Goal: Obtain resource: Download file/media

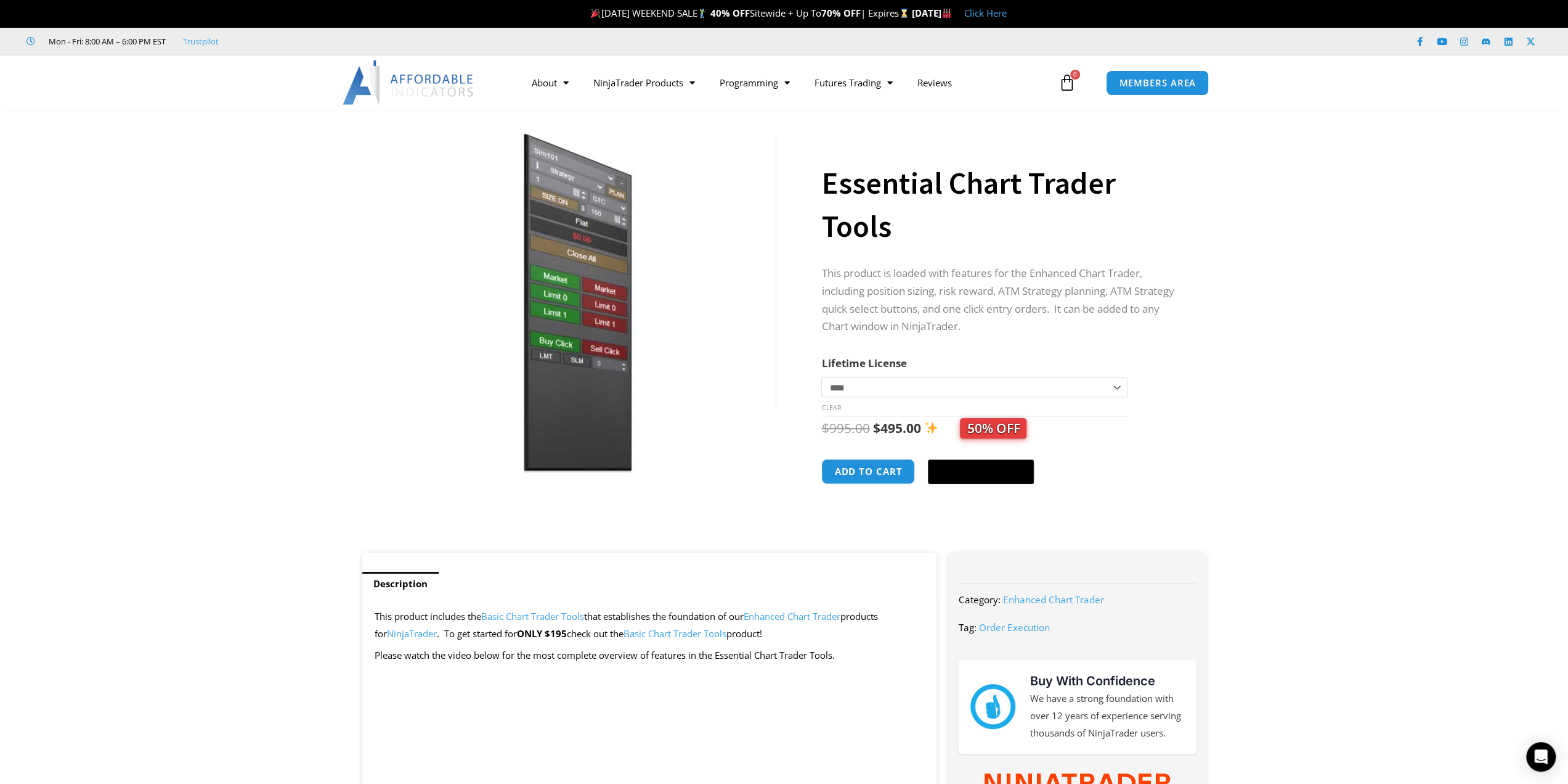
click at [890, 309] on p "This product is loaded with features for the Enhanced Chart Trader, including p…" at bounding box center [1002, 300] width 360 height 72
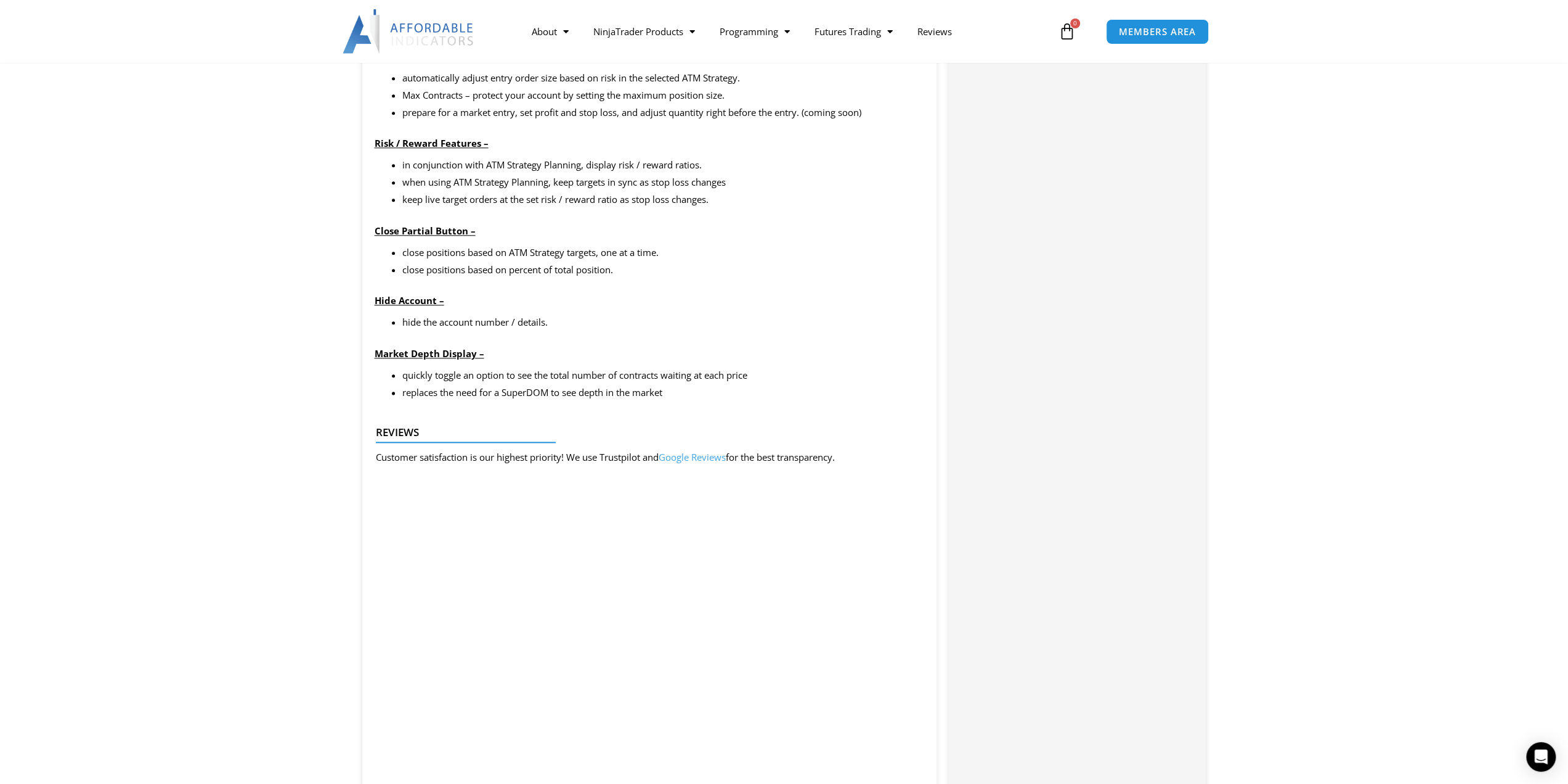
scroll to position [686, 0]
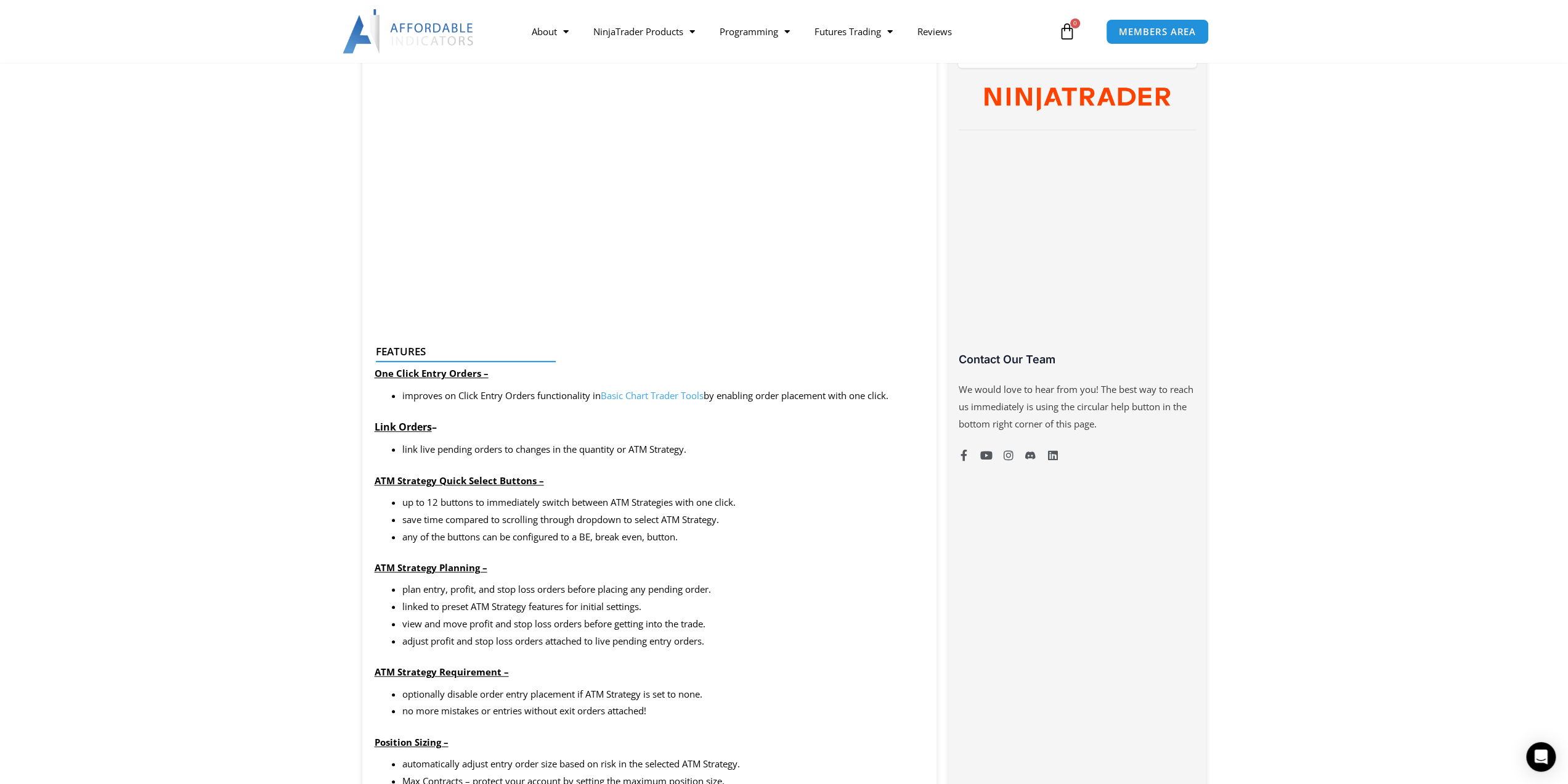
click at [655, 390] on link "Basic Chart Trader Tools" at bounding box center [652, 394] width 103 height 12
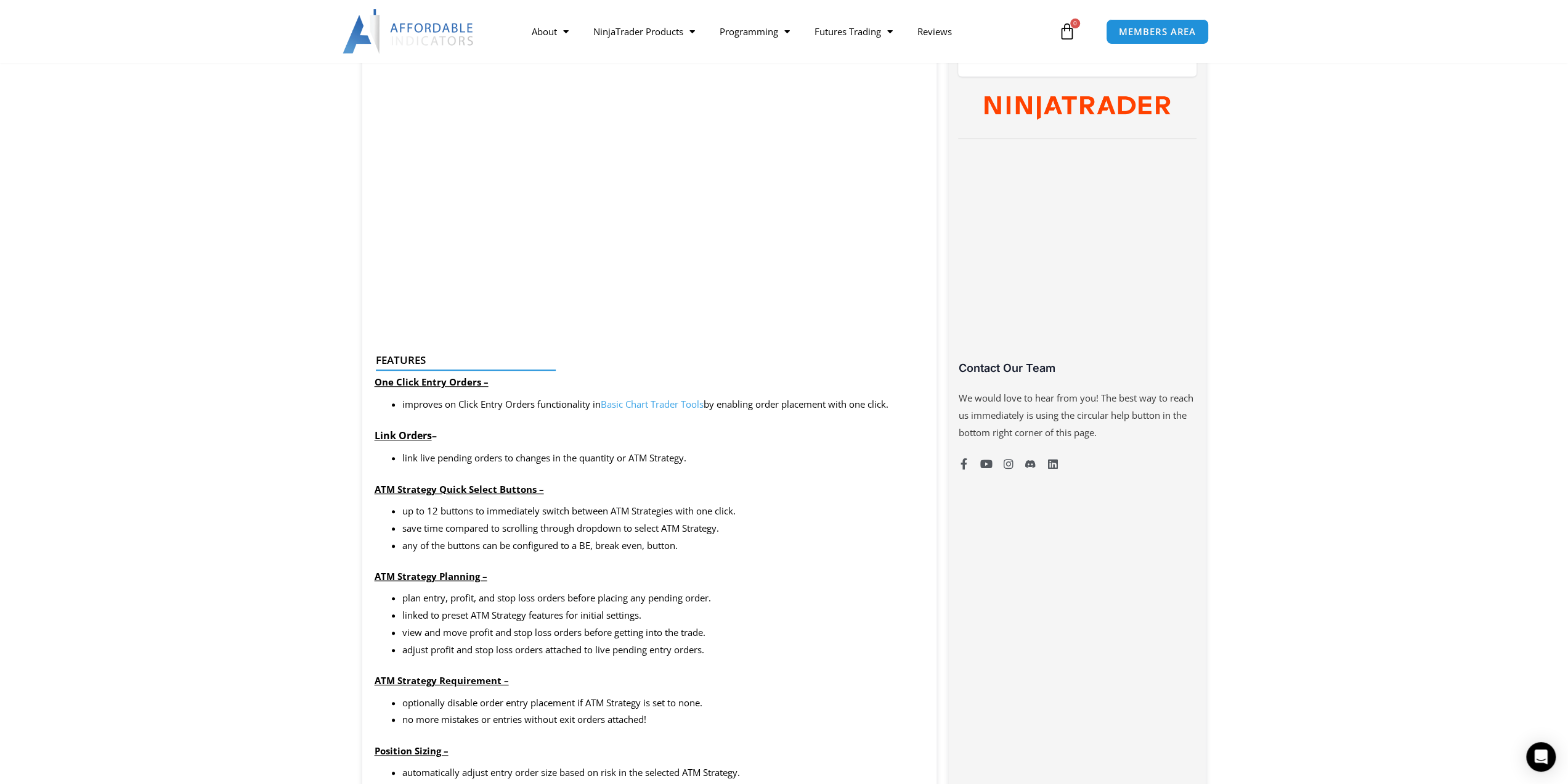
click at [772, 438] on p "Link Orders –" at bounding box center [650, 436] width 550 height 18
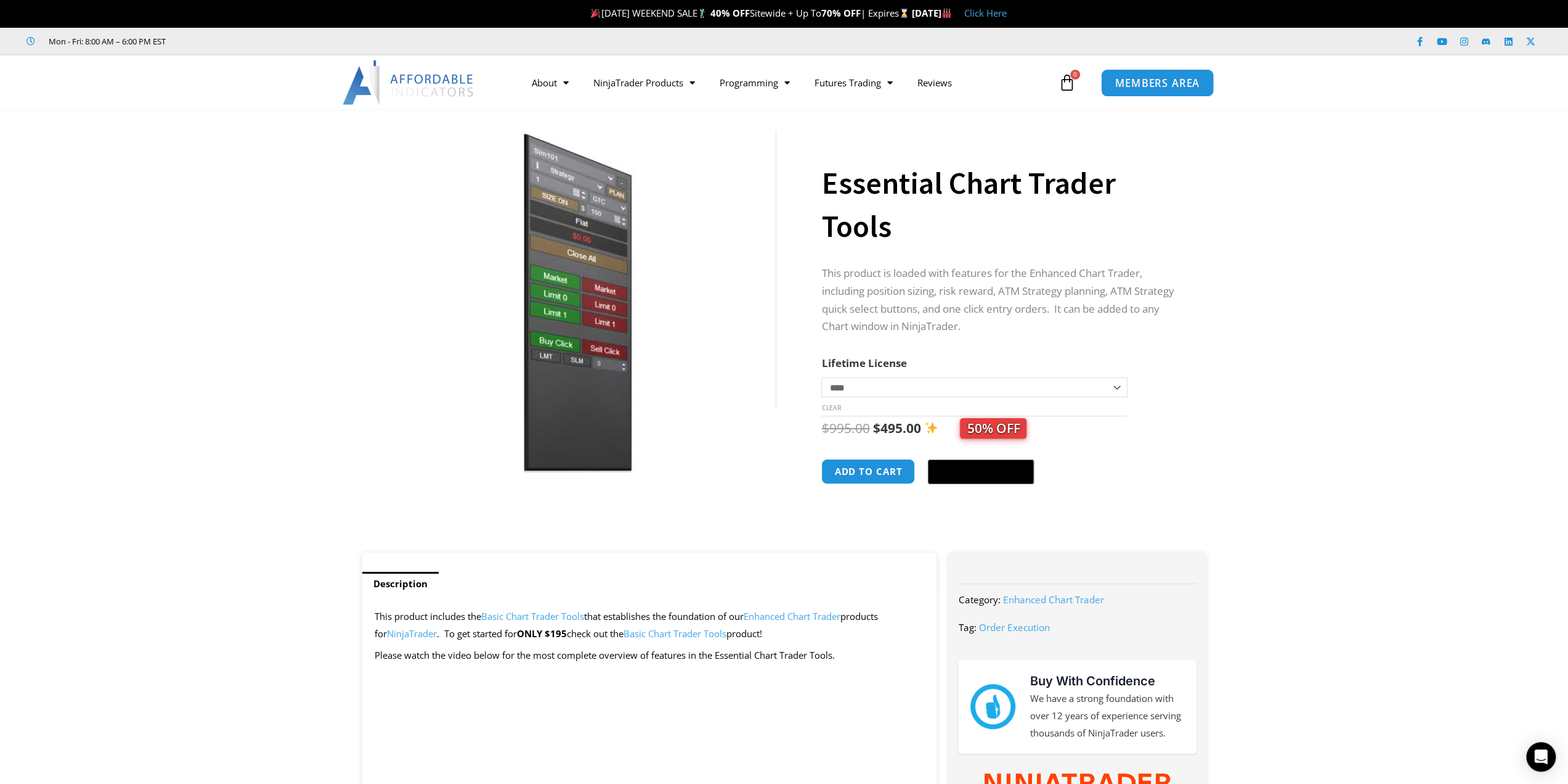
click at [1144, 85] on span "MEMBERS AREA" at bounding box center [1158, 83] width 84 height 10
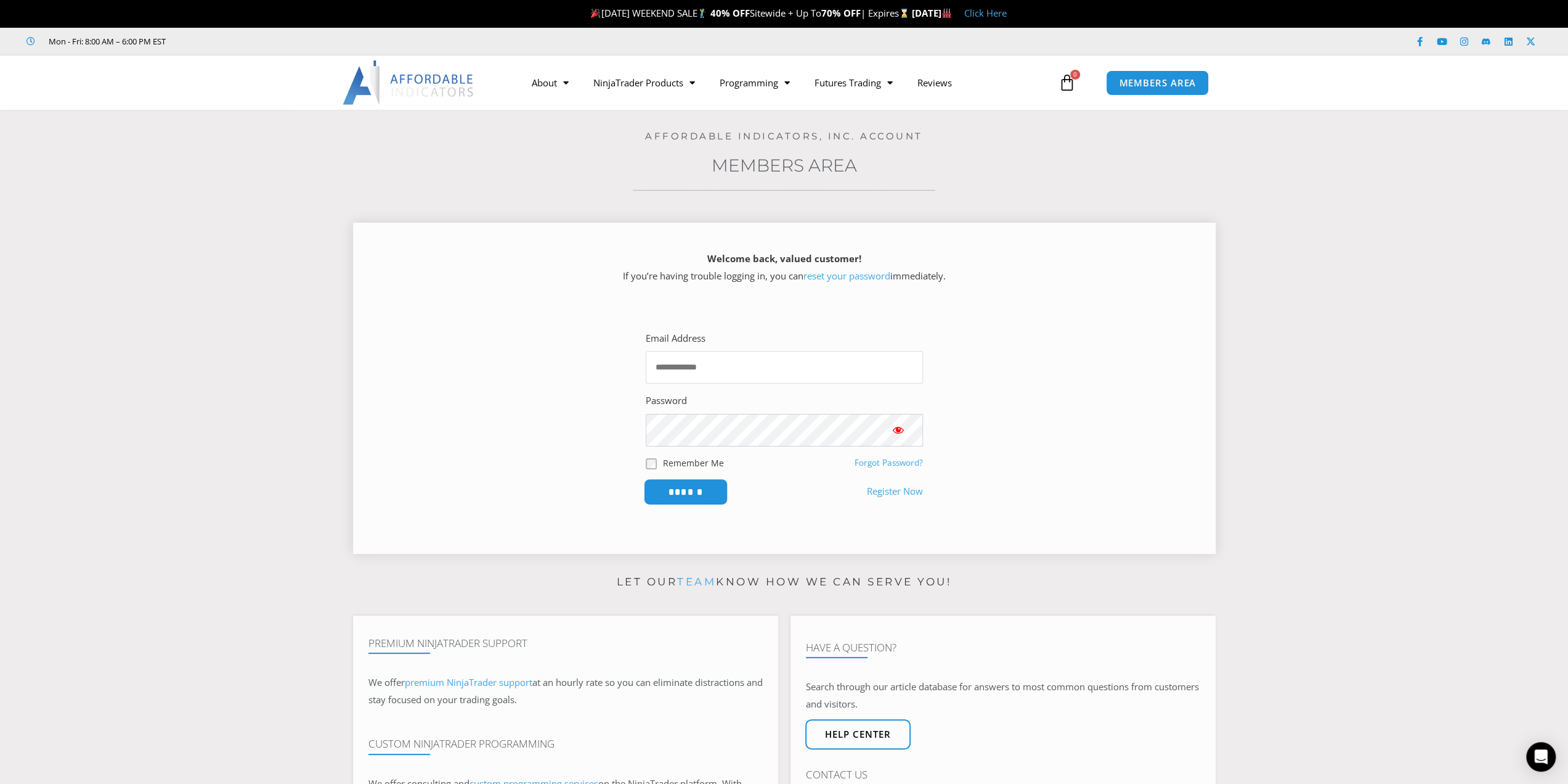
type input "**********"
click at [705, 500] on input "******" at bounding box center [686, 492] width 84 height 26
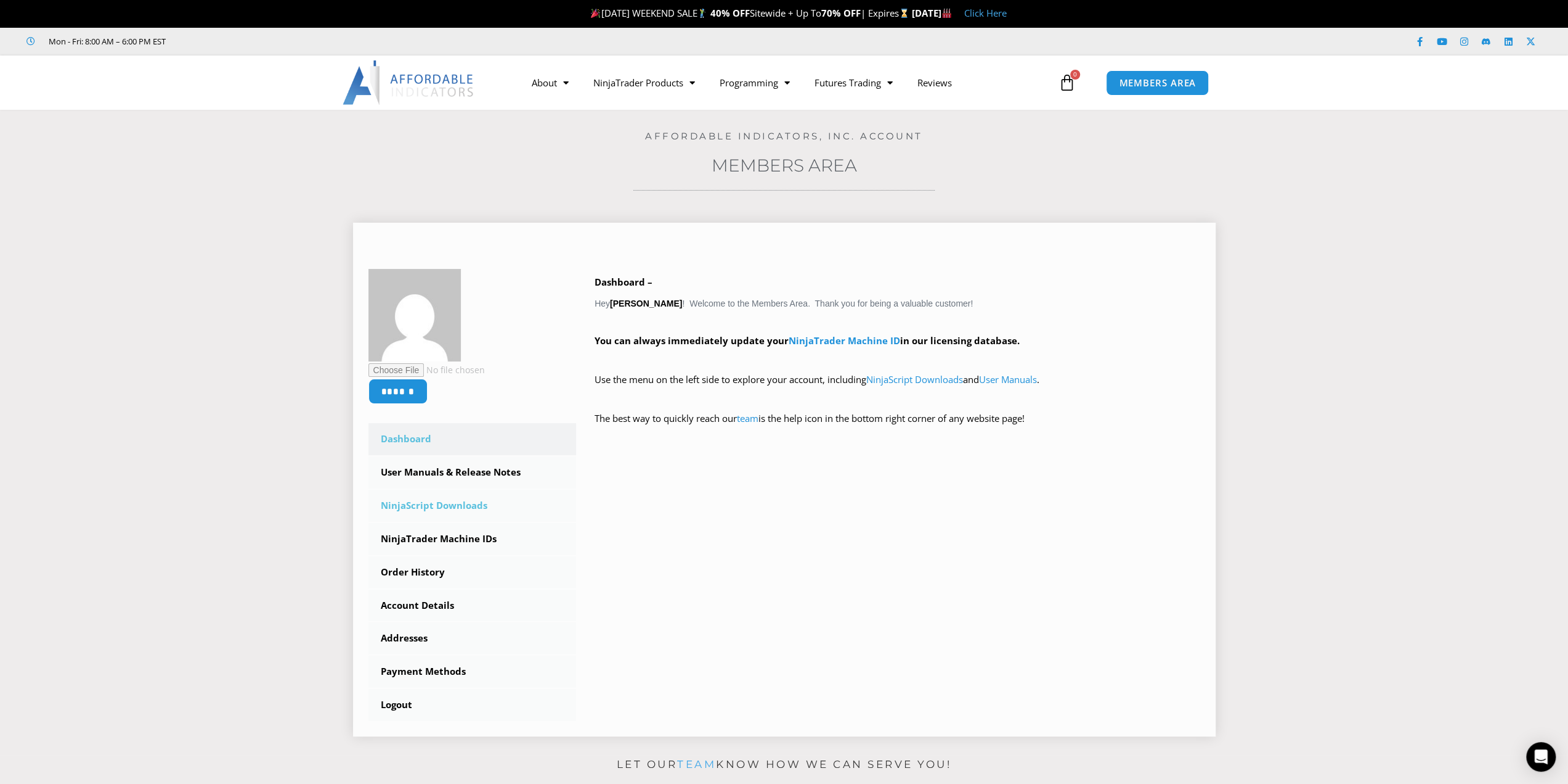
click at [456, 497] on link "NinjaScript Downloads" at bounding box center [473, 505] width 209 height 32
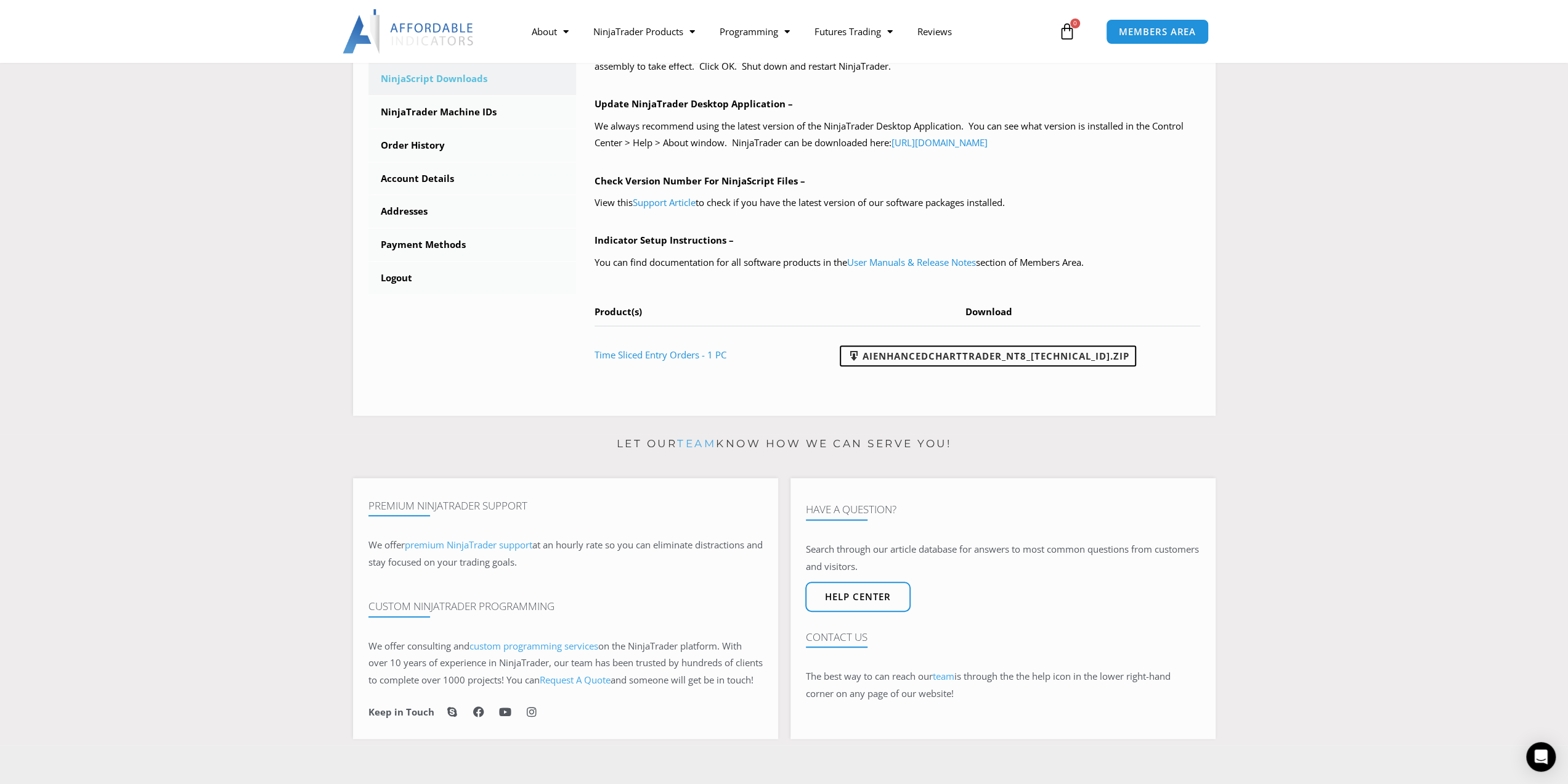
scroll to position [365, 0]
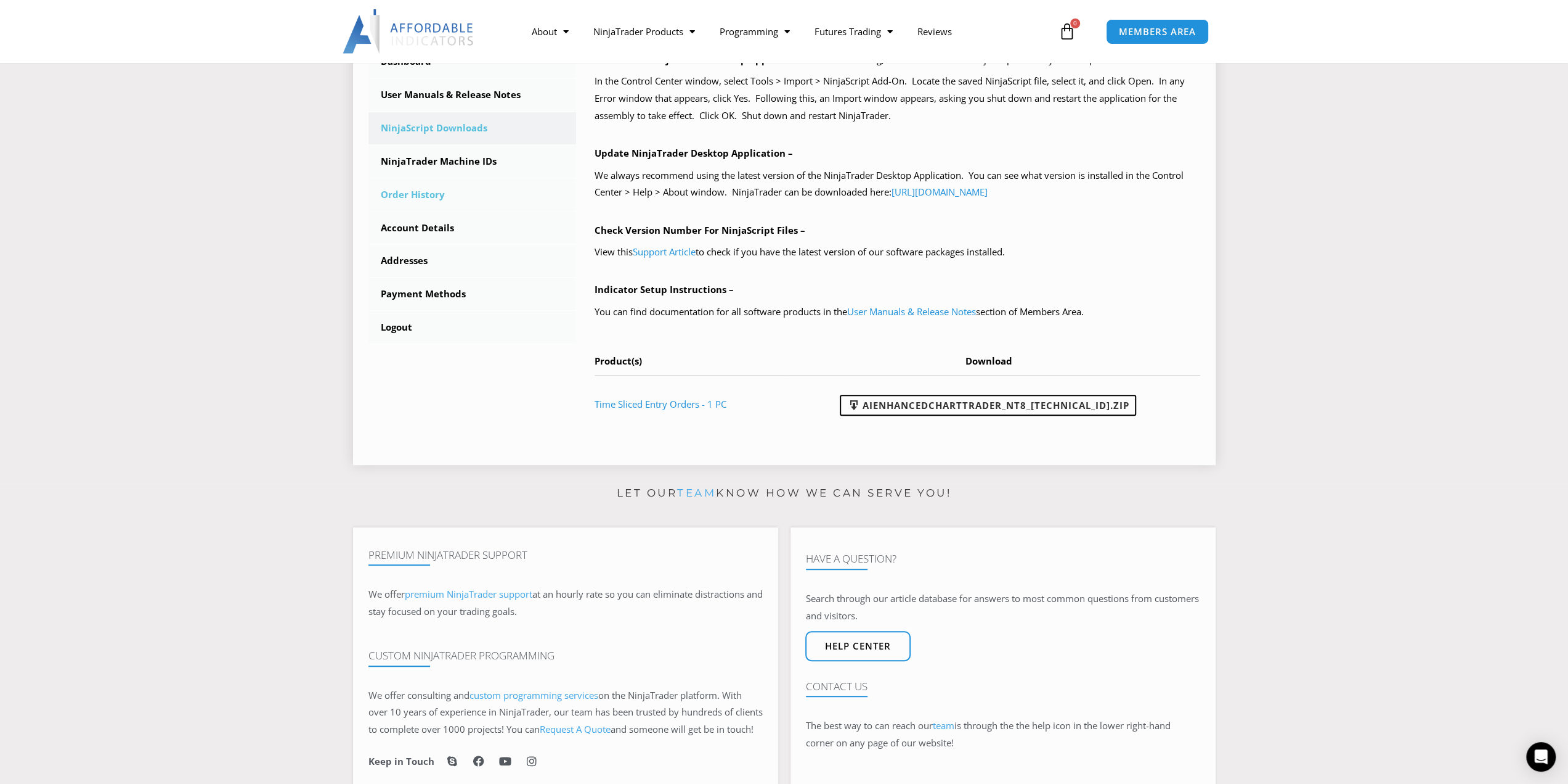
click at [399, 184] on link "Order History" at bounding box center [473, 194] width 209 height 32
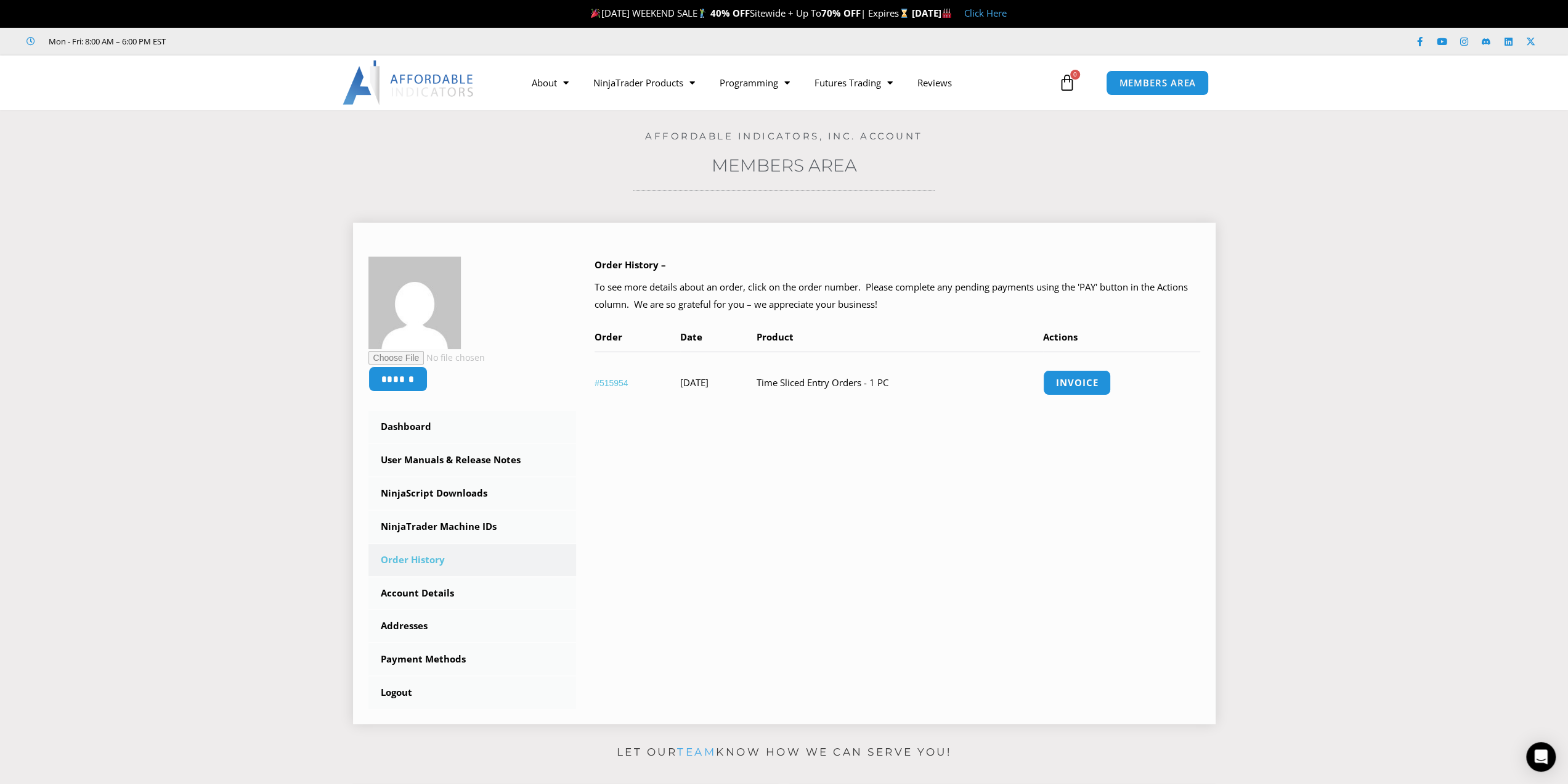
click at [1089, 367] on td "Invoice" at bounding box center [1121, 382] width 157 height 61
click at [1096, 385] on link "Invoice" at bounding box center [1077, 382] width 72 height 26
click at [451, 598] on link "Account Details" at bounding box center [473, 593] width 209 height 32
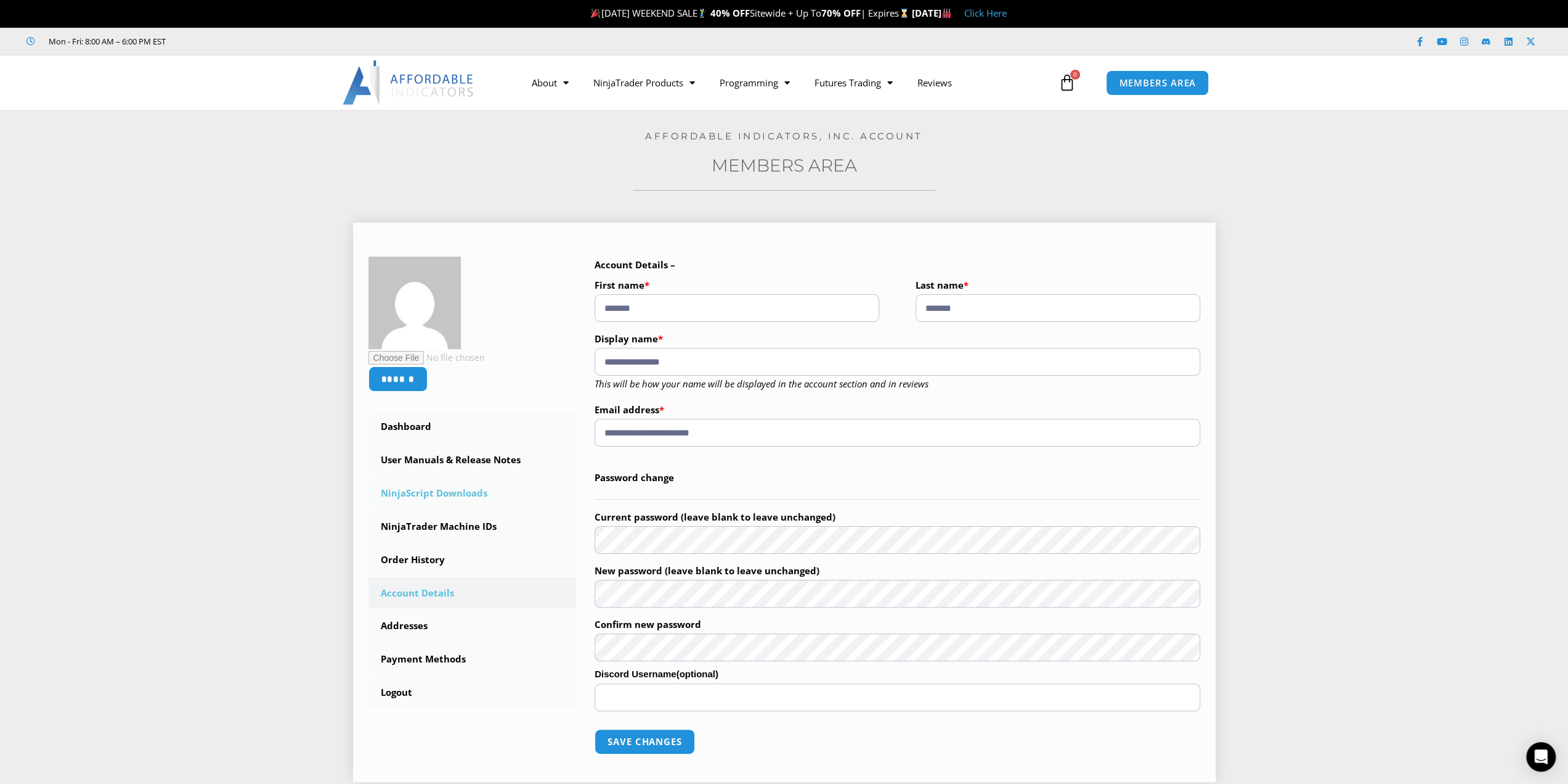
click at [443, 489] on link "NinjaScript Downloads" at bounding box center [473, 493] width 209 height 32
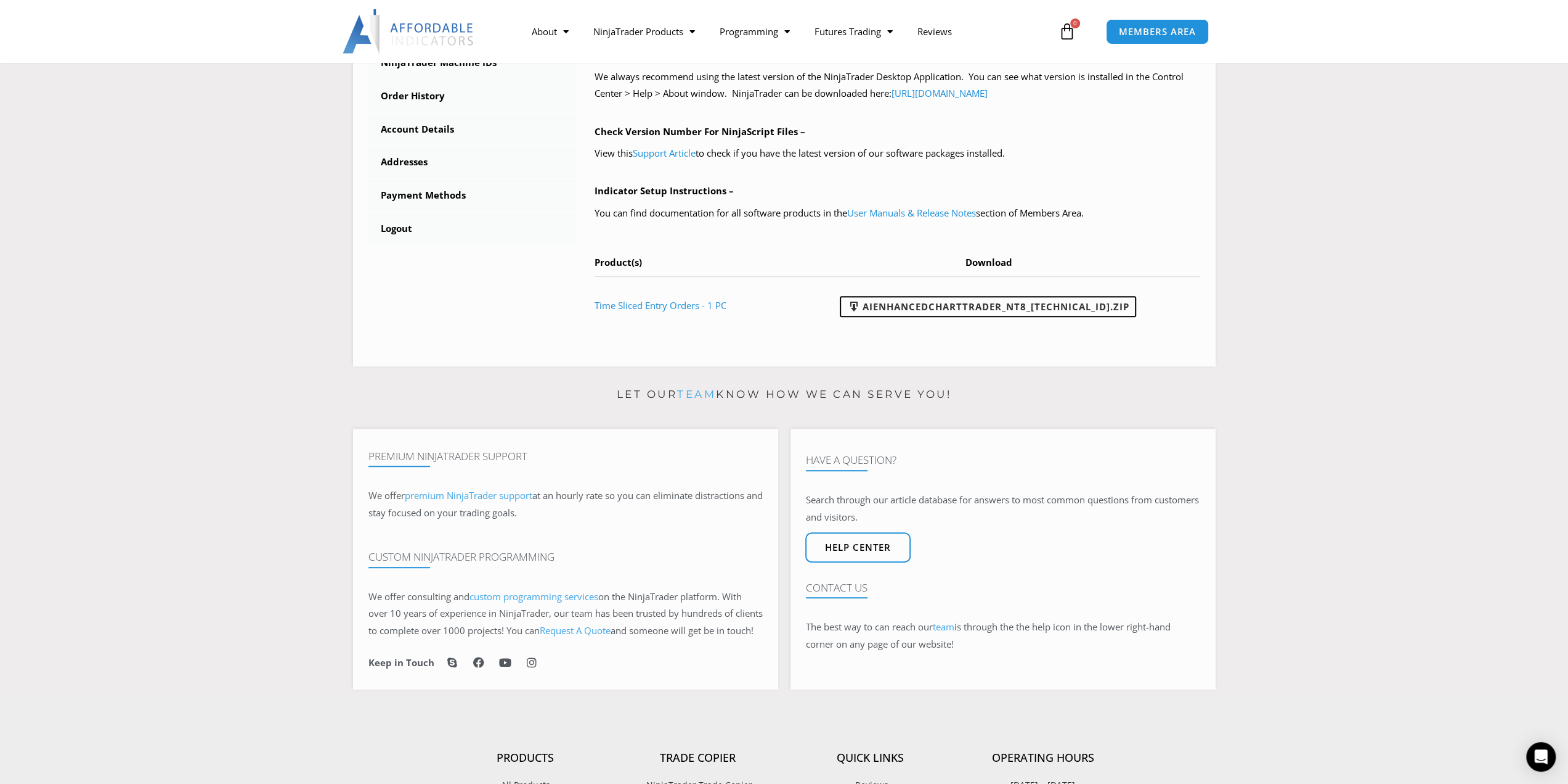
scroll to position [390, 0]
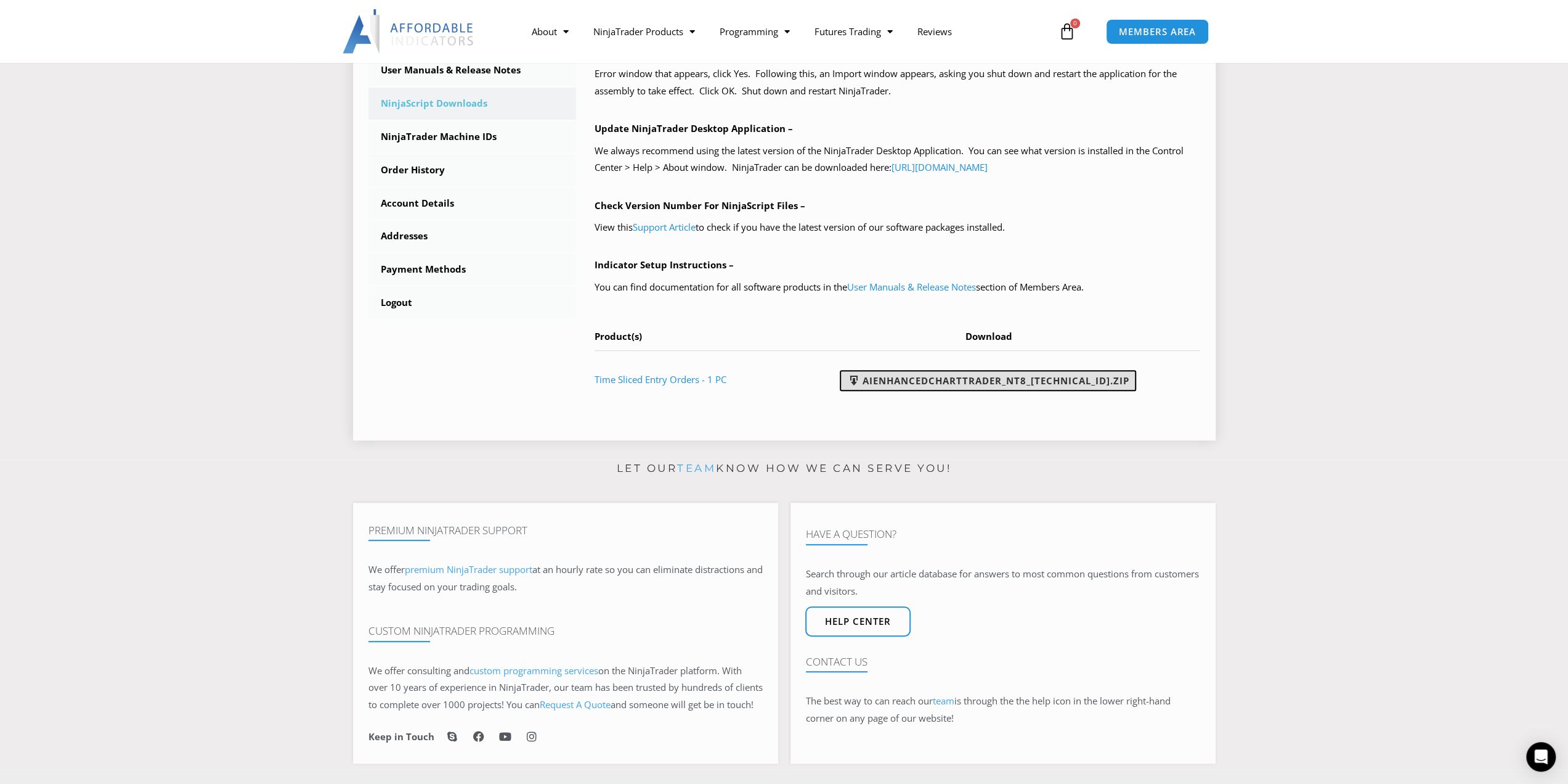
click at [1004, 380] on link "AIEnhancedChartTrader_NT8_25.1.31.1.zip" at bounding box center [988, 380] width 296 height 21
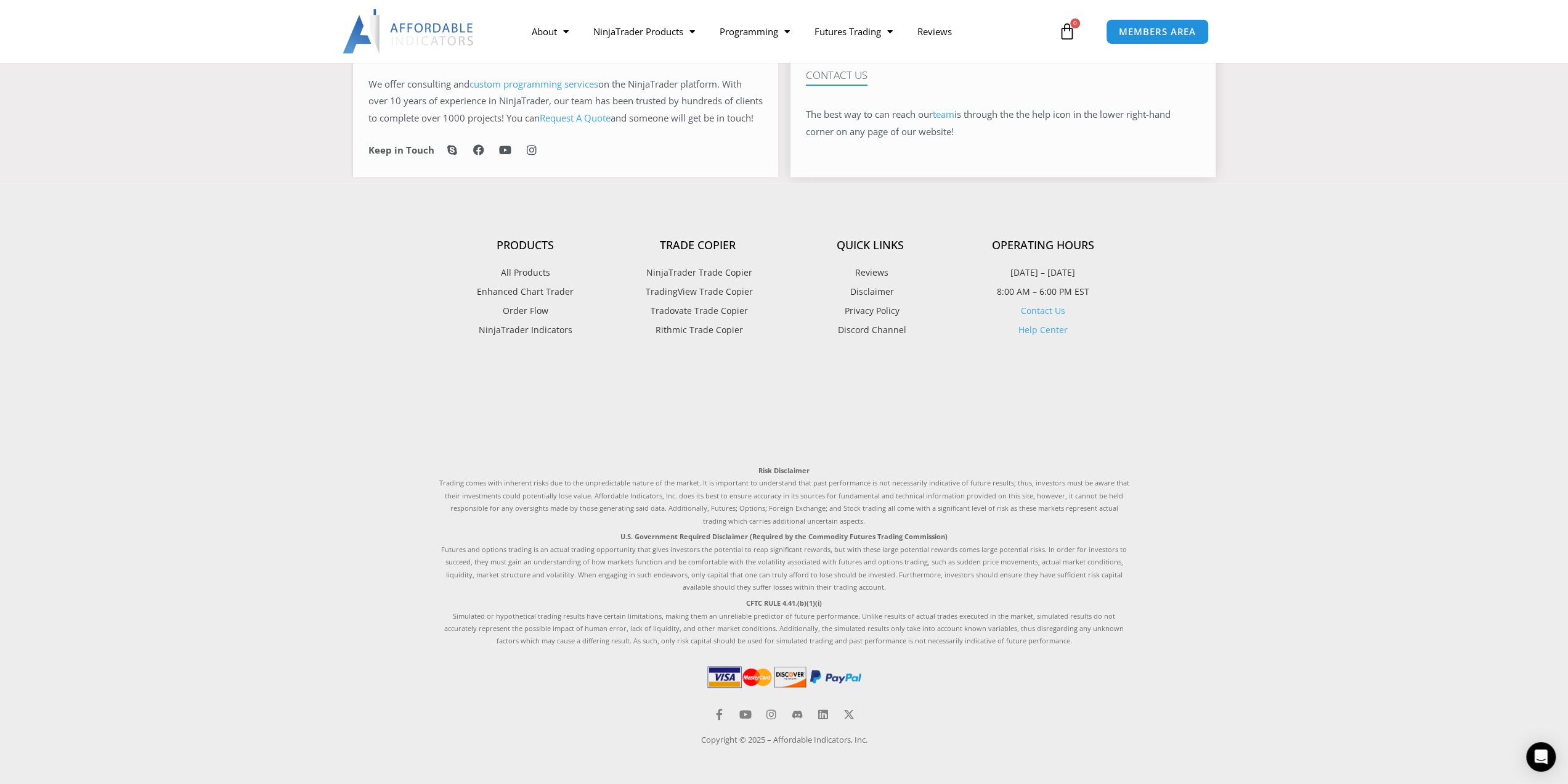
click at [953, 108] on link "team" at bounding box center [944, 113] width 22 height 12
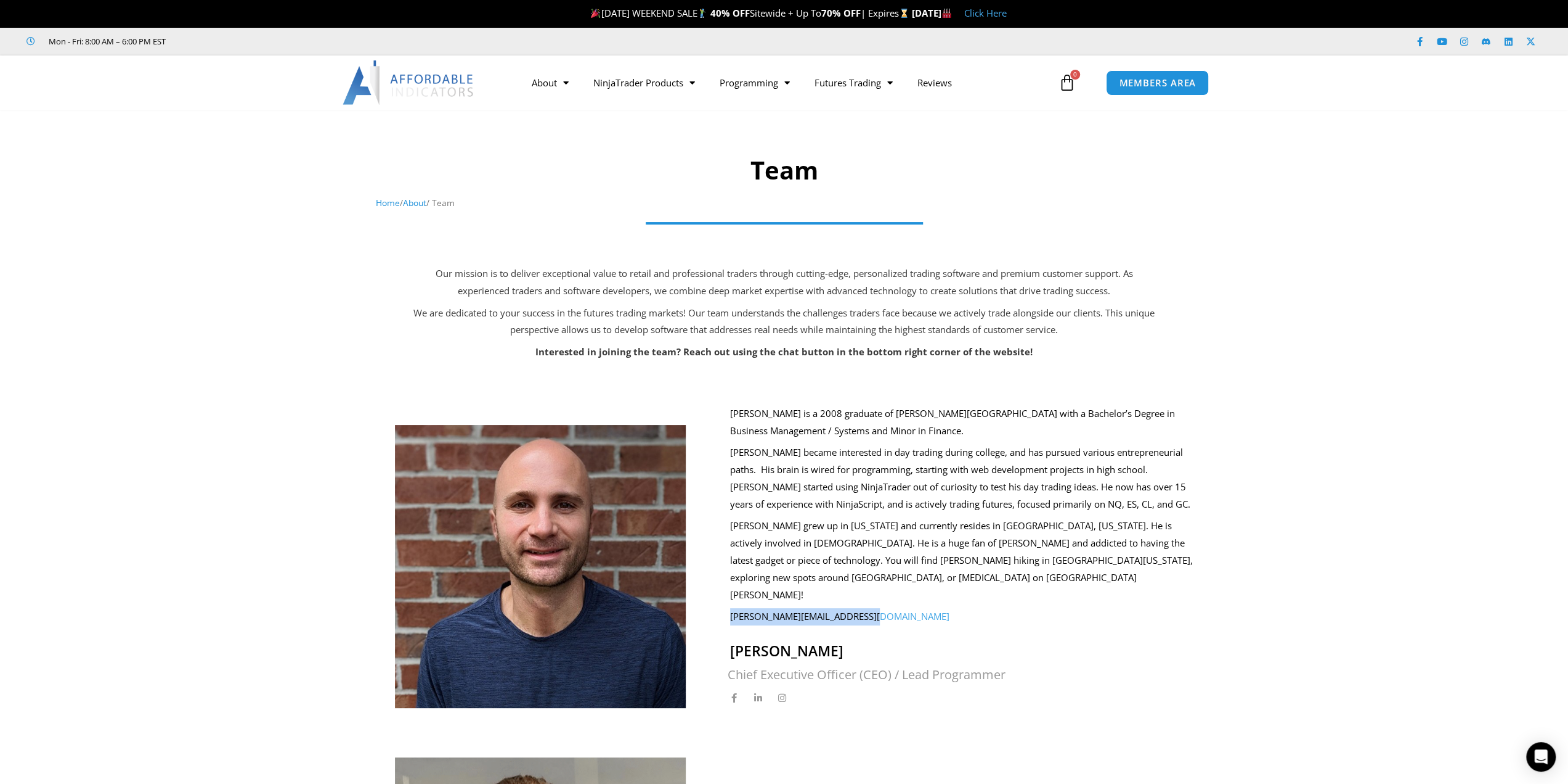
drag, startPoint x: 859, startPoint y: 574, endPoint x: 731, endPoint y: 590, distance: 129.0
click at [731, 608] on p "joel@affordableindicators.com" at bounding box center [964, 617] width 469 height 18
click at [874, 608] on p "joel@affordableindicators.com" at bounding box center [964, 617] width 469 height 18
drag, startPoint x: 815, startPoint y: 587, endPoint x: 724, endPoint y: 592, distance: 91.1
click at [724, 592] on div "Joel Ryan Wyse is a 2008 graduate of Taylor University with a Bachelor’s Degree…" at bounding box center [956, 556] width 487 height 303
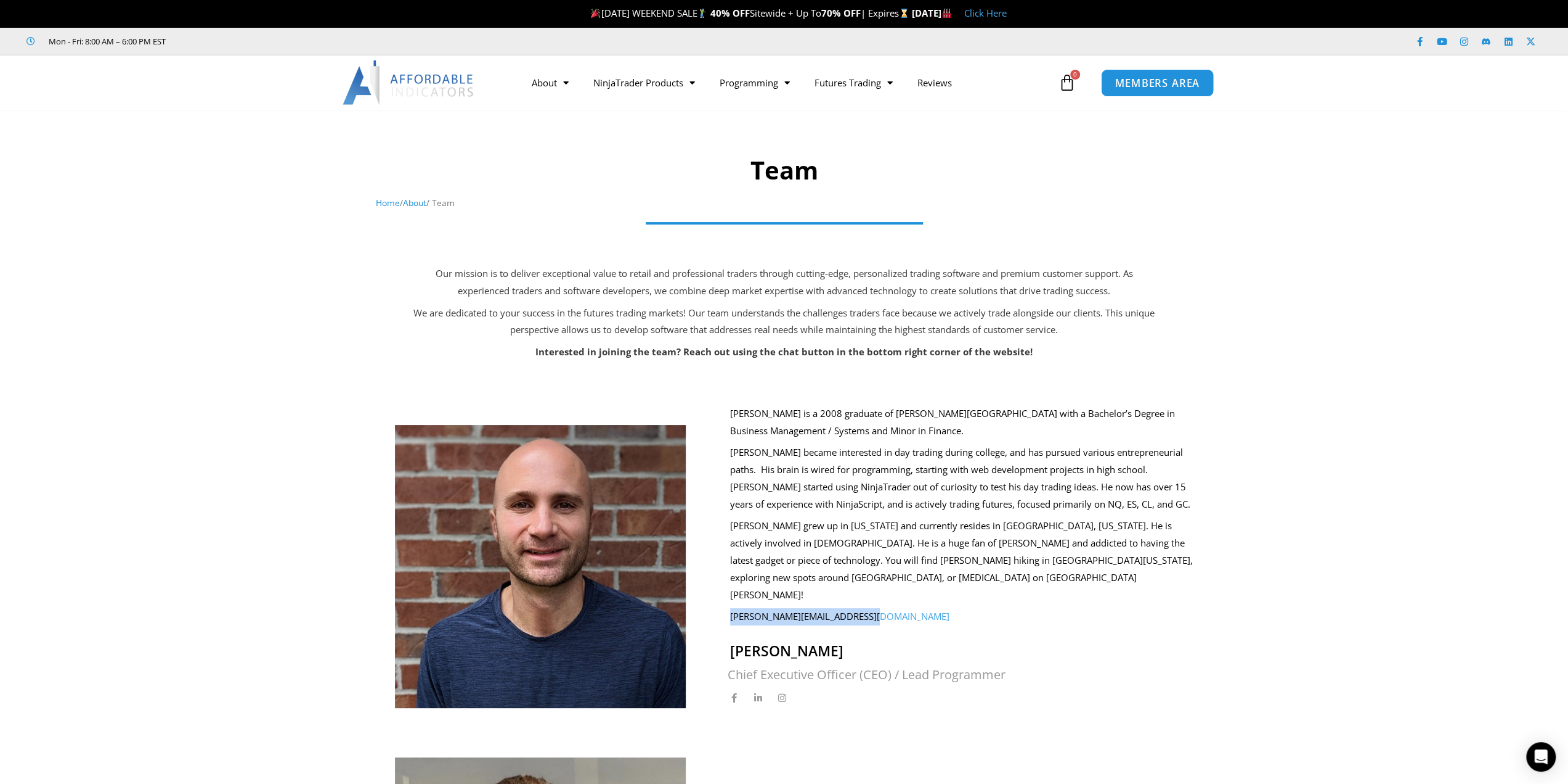
click at [1146, 87] on span "MEMBERS AREA" at bounding box center [1158, 83] width 84 height 10
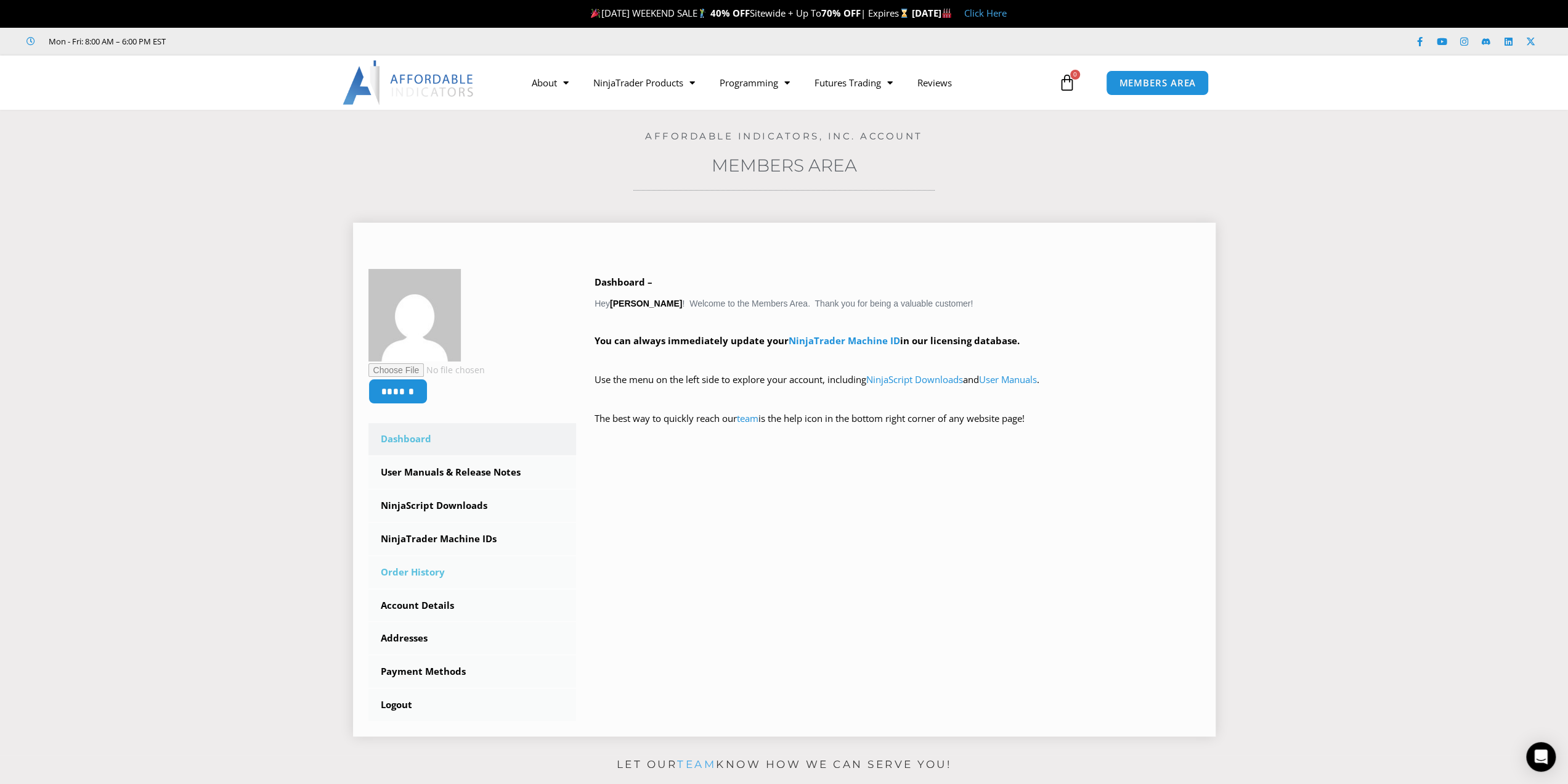
click at [446, 574] on link "Order History" at bounding box center [473, 572] width 209 height 32
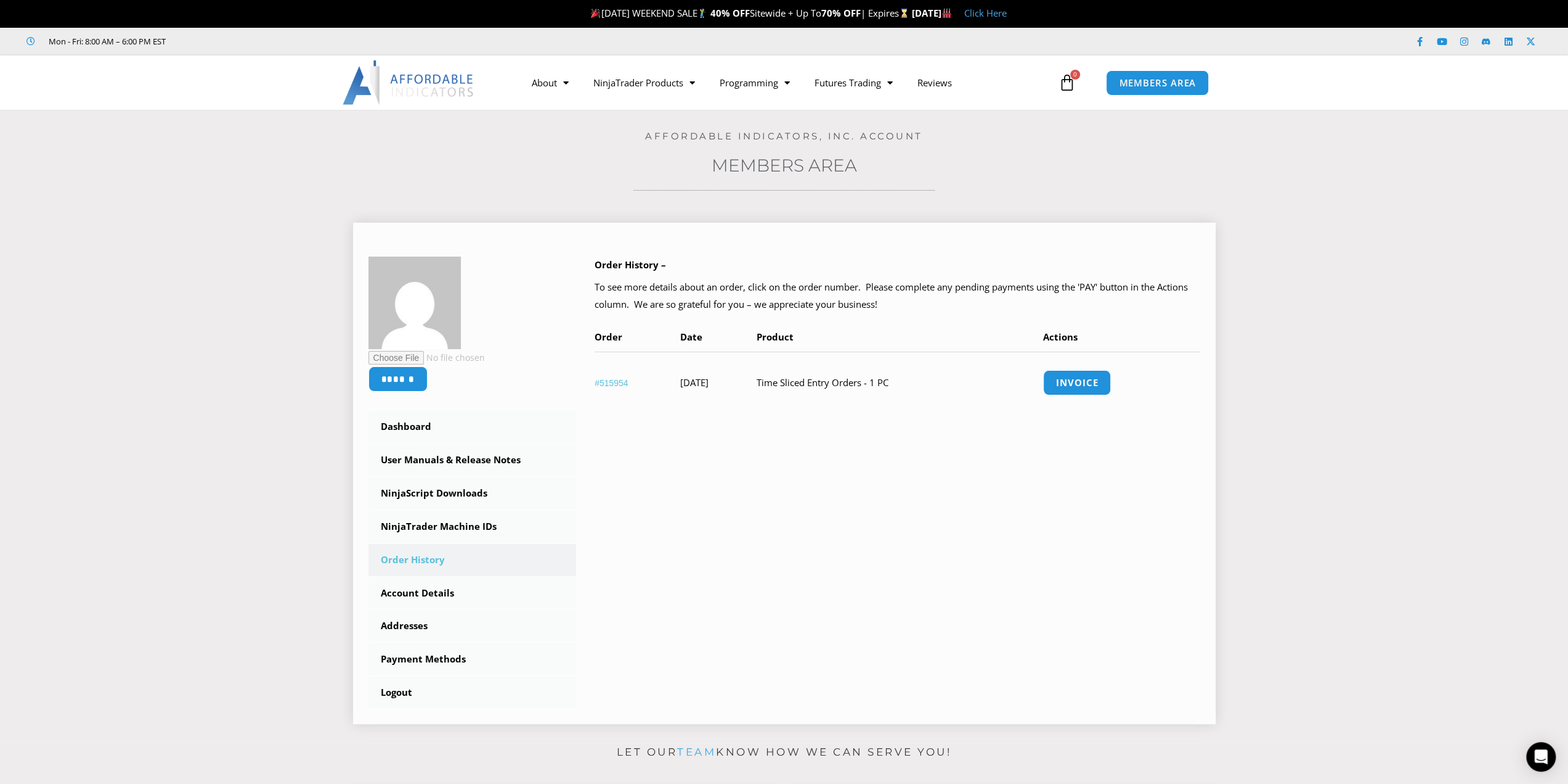
drag, startPoint x: 588, startPoint y: 368, endPoint x: 596, endPoint y: 384, distance: 17.9
click at [596, 384] on th "#515954" at bounding box center [638, 382] width 86 height 61
copy link "#515954"
drag, startPoint x: 784, startPoint y: 378, endPoint x: 893, endPoint y: 375, distance: 109.0
click at [893, 375] on tr "#515954 April 3, 2022 Time Sliced Entry Orders - 1 PC Invoice" at bounding box center [897, 382] width 606 height 61
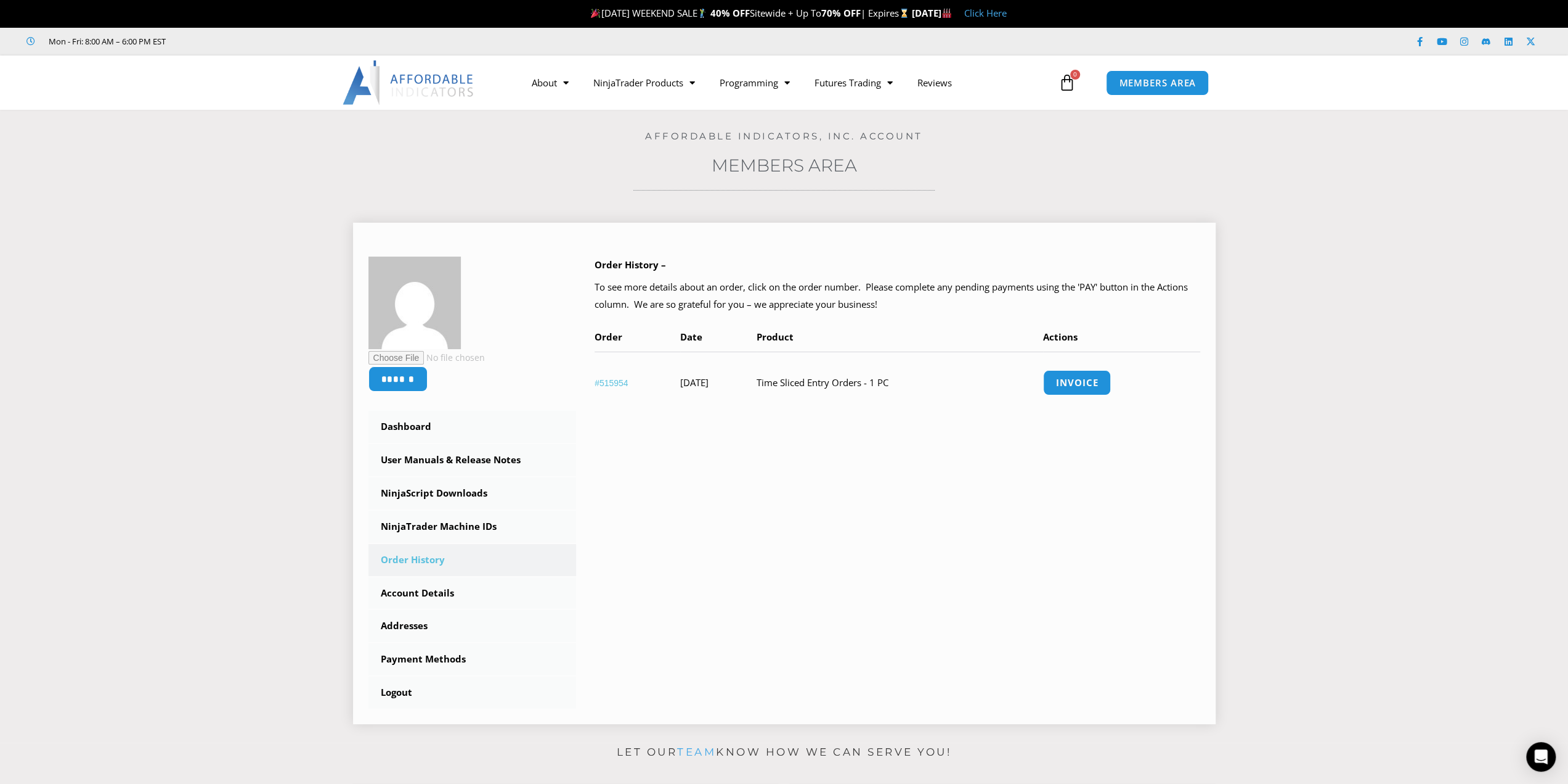
click at [887, 414] on div "Order History – To see more details about an order, click on the order number. …" at bounding box center [889, 343] width 624 height 174
drag, startPoint x: 833, startPoint y: 388, endPoint x: 897, endPoint y: 389, distance: 64.0
click at [897, 389] on tr "#515954 April 3, 2022 Time Sliced Entry Orders - 1 PC Invoice" at bounding box center [897, 382] width 606 height 61
copy tr "Time Sliced Entry Orders"
click at [878, 402] on td "Time Sliced Entry Orders - 1 PC" at bounding box center [900, 382] width 287 height 61
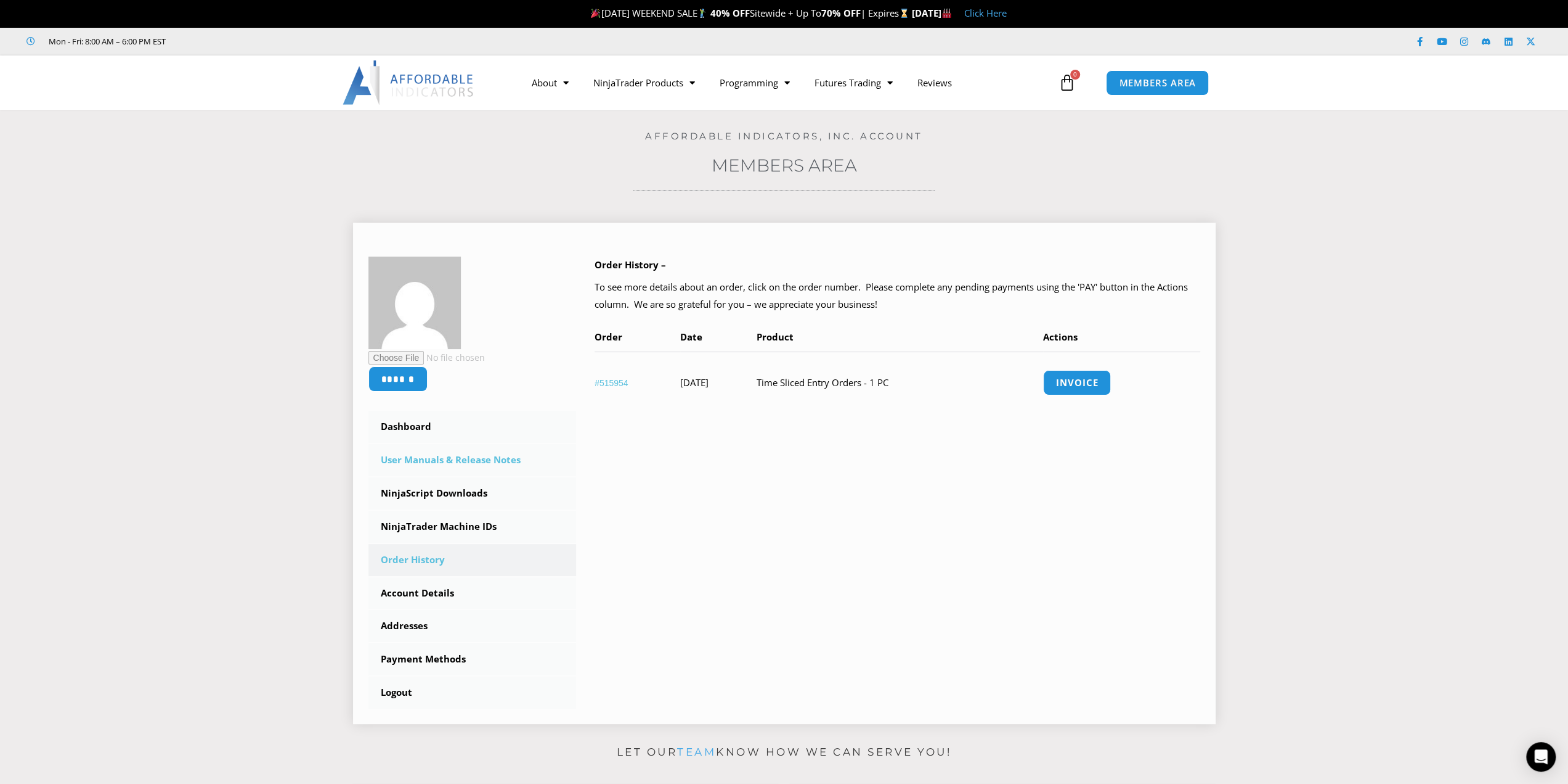
click at [451, 461] on link "User Manuals & Release Notes" at bounding box center [473, 460] width 209 height 32
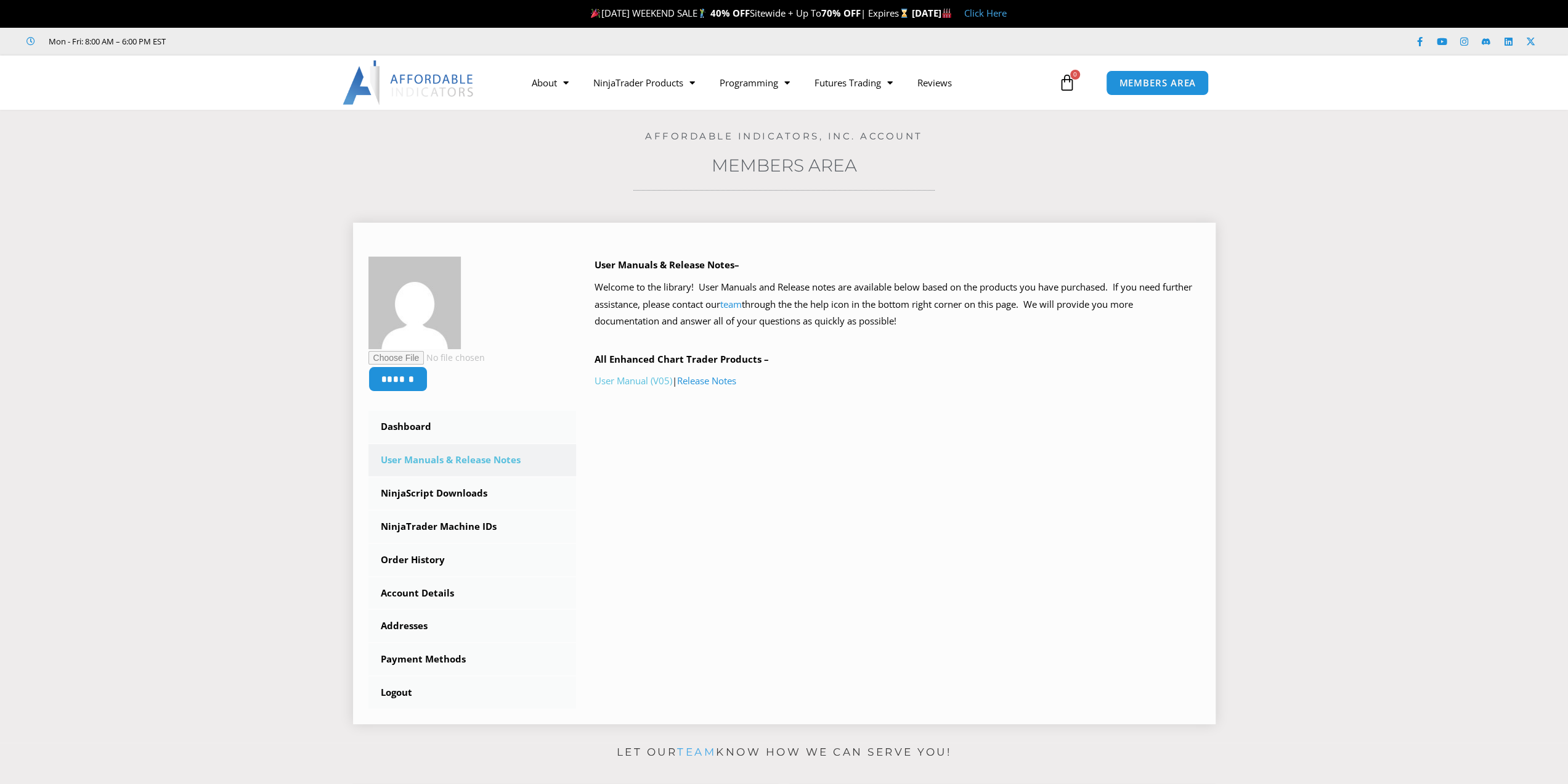
click at [639, 380] on link "User Manual (V05)" at bounding box center [634, 380] width 78 height 12
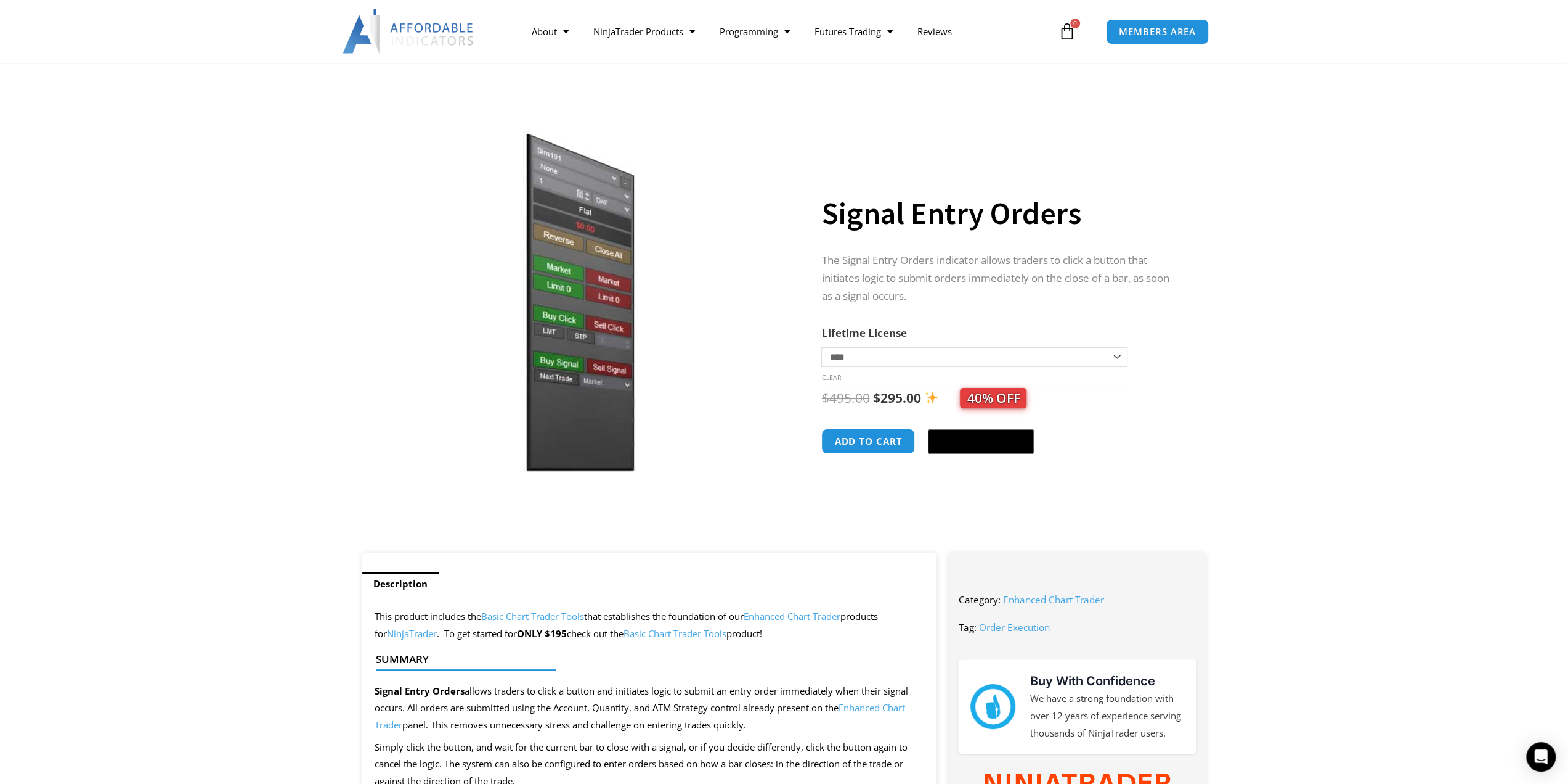
scroll to position [686, 0]
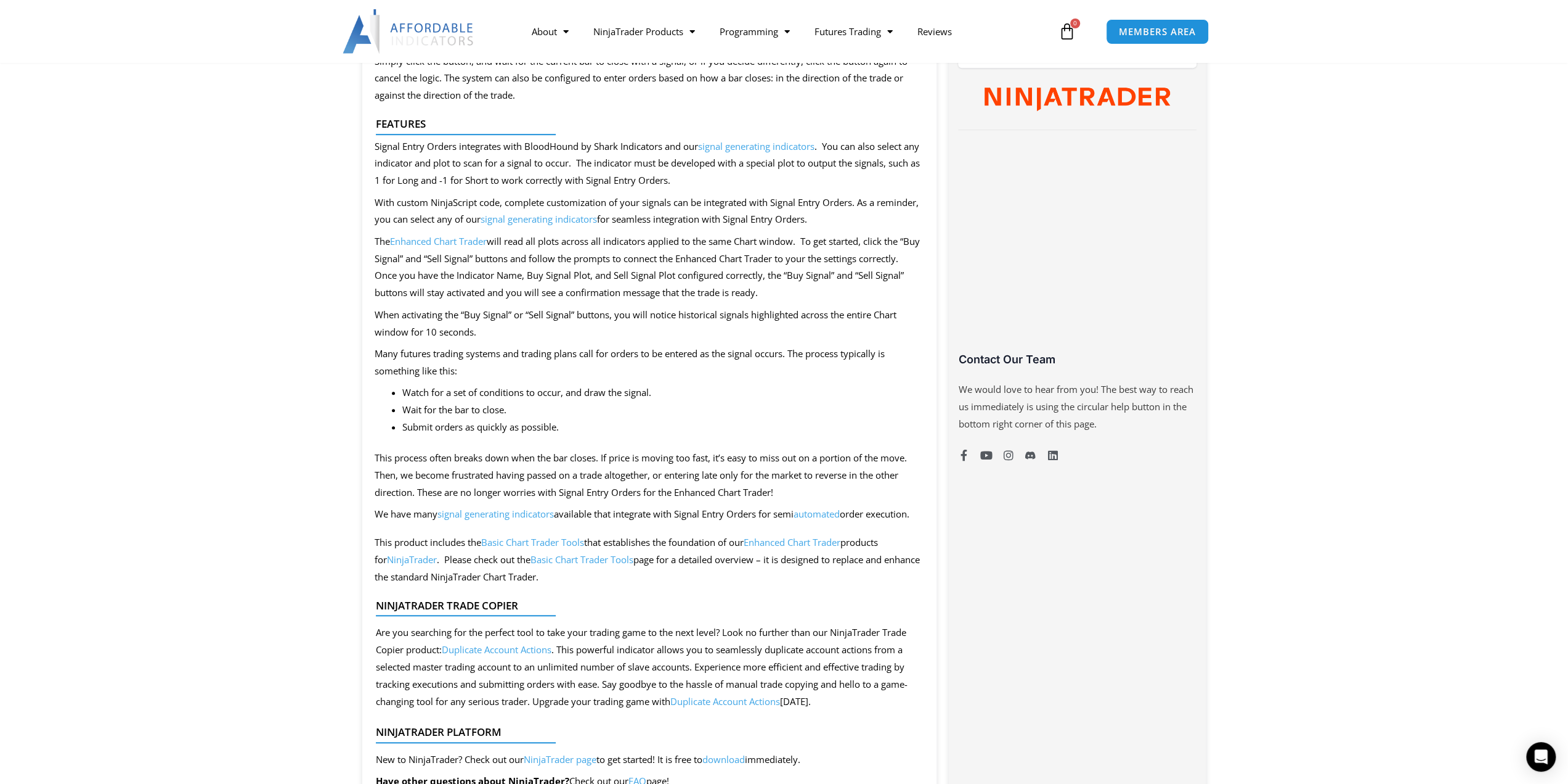
click at [1459, 427] on section "Description This product includes the Basic Chart Trader Tools that establishes…" at bounding box center [784, 480] width 1568 height 1225
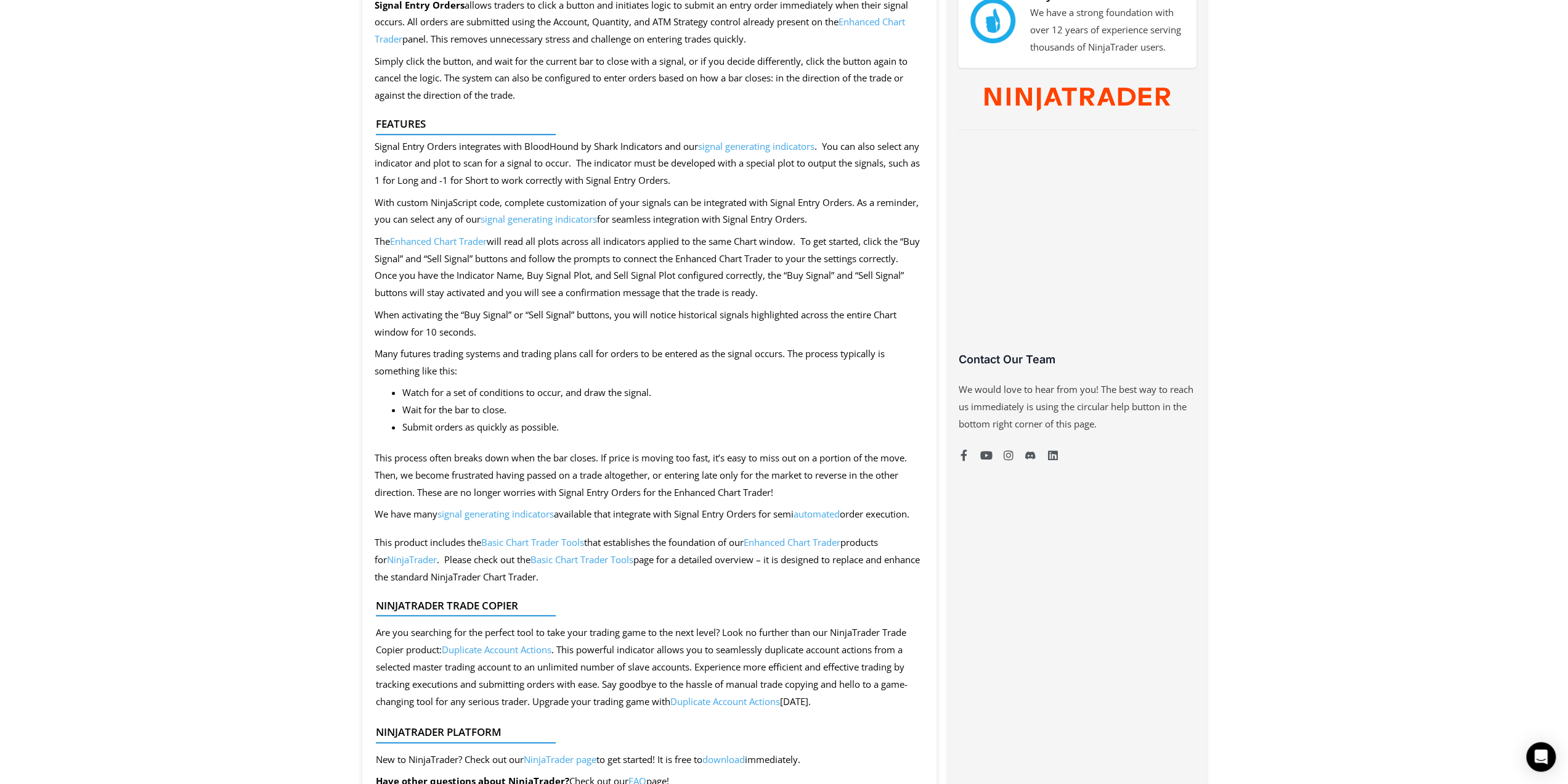
scroll to position [0, 0]
